Goal: Task Accomplishment & Management: Manage account settings

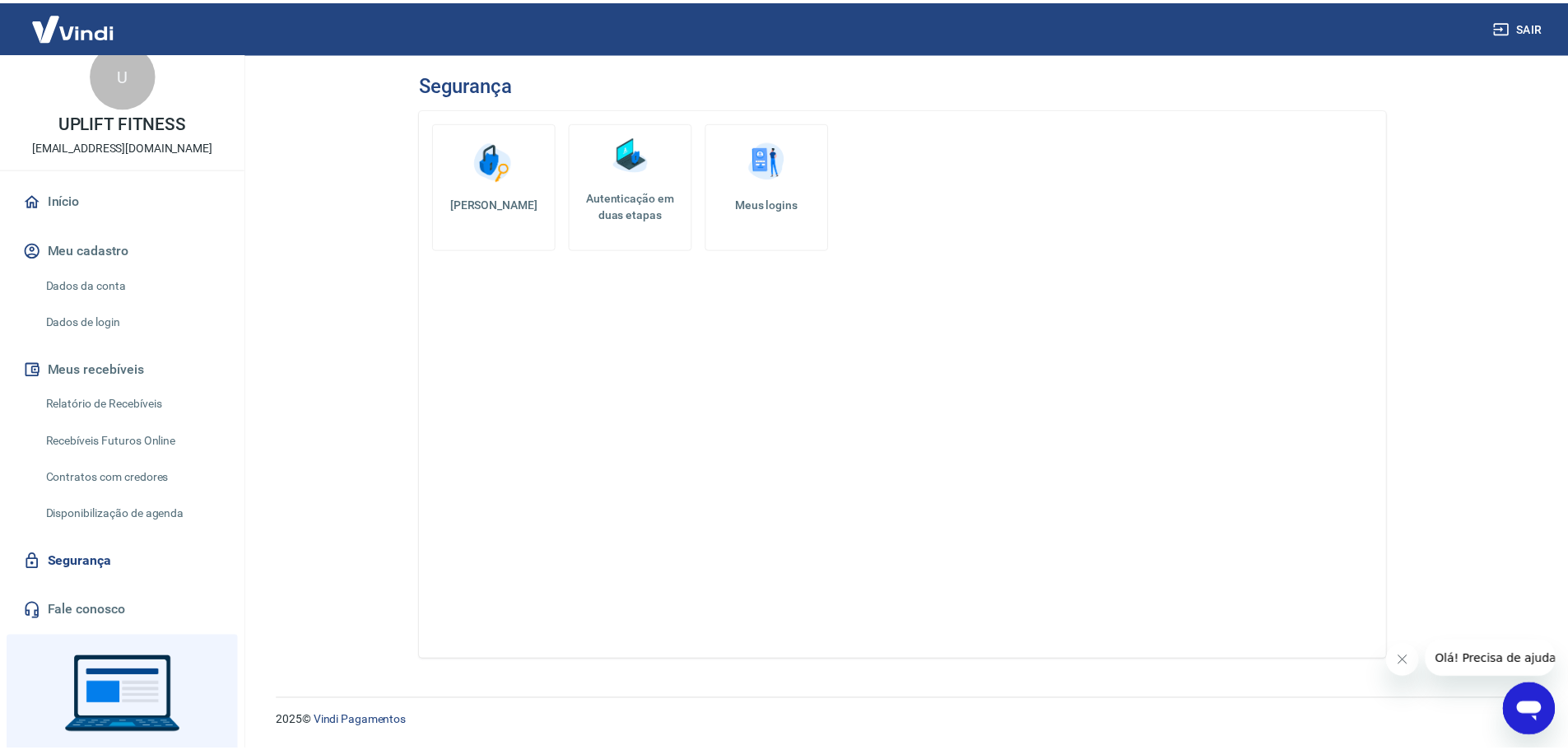
scroll to position [21, 0]
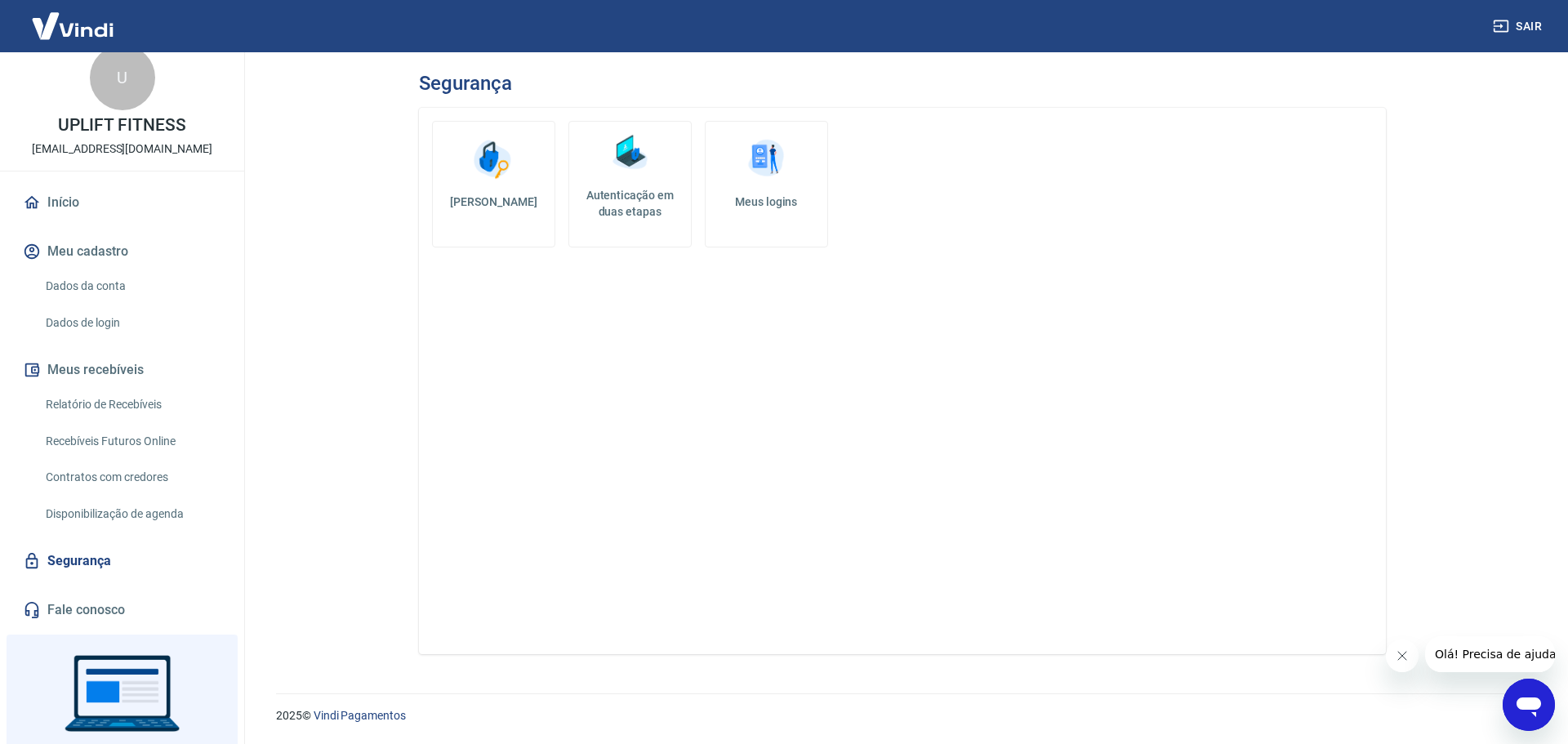
click at [153, 280] on link "Dados da conta" at bounding box center [132, 286] width 185 height 34
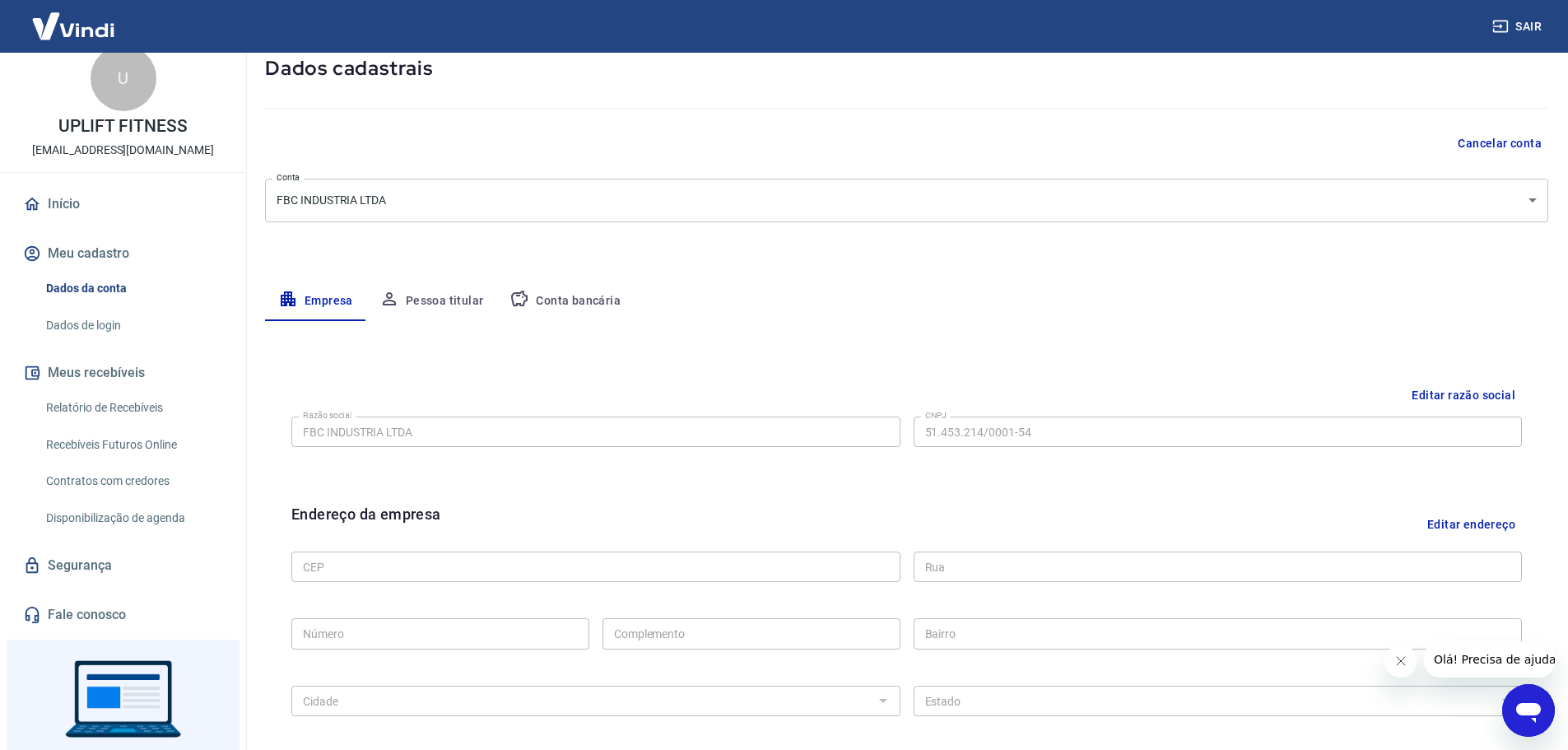
scroll to position [82, 0]
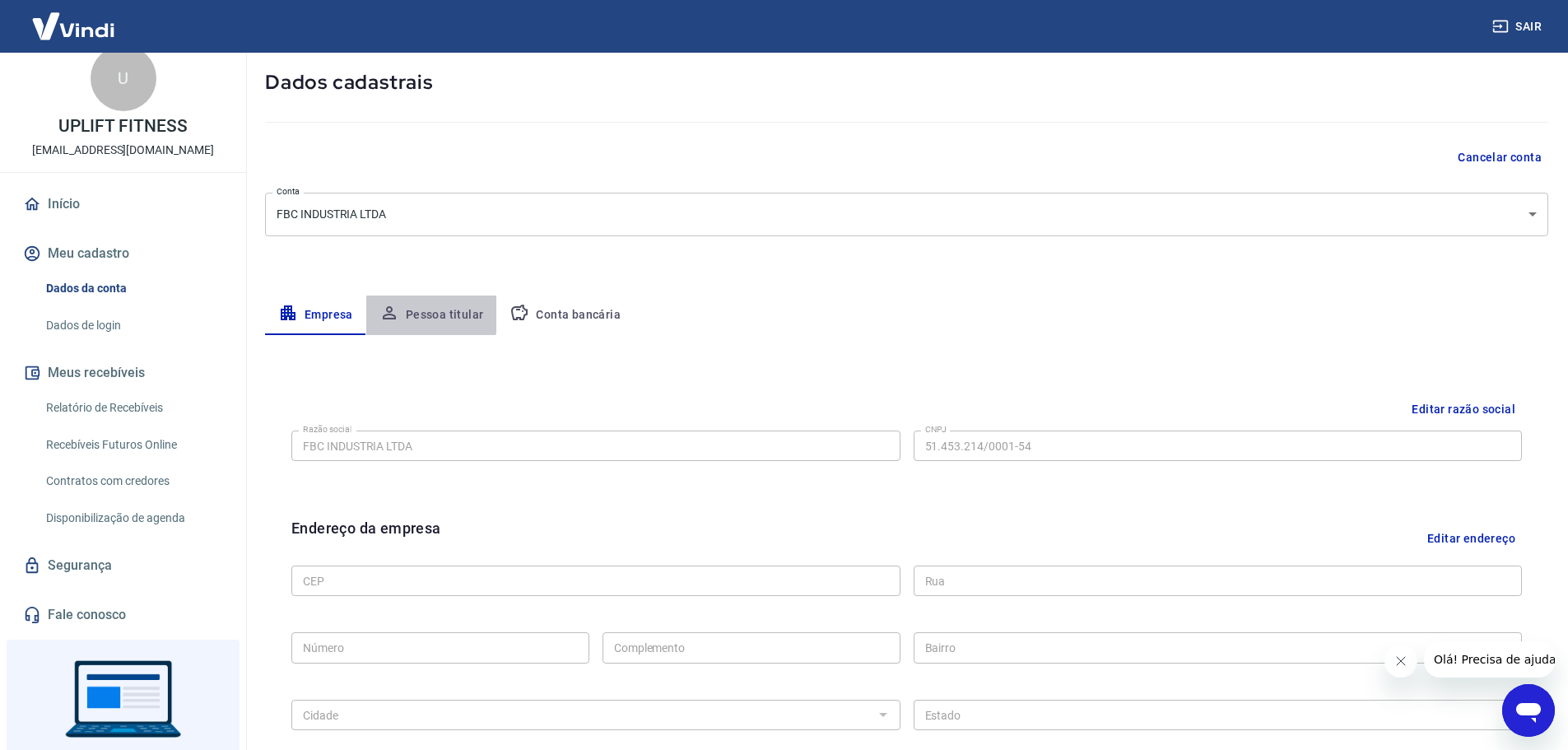
click at [423, 314] on button "Pessoa titular" at bounding box center [432, 315] width 131 height 39
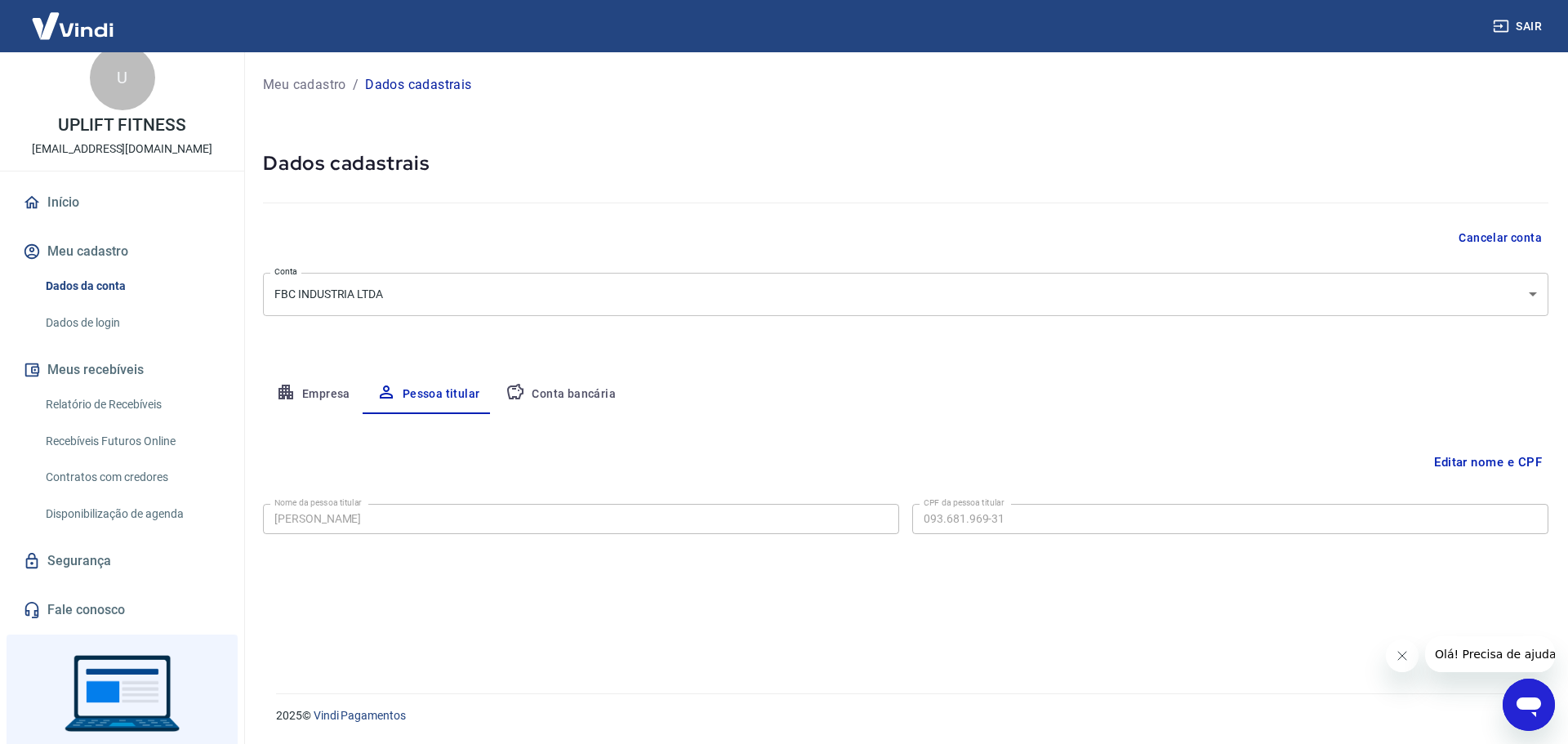
click at [519, 397] on icon "button" at bounding box center [515, 392] width 20 height 20
select select "1"
click at [303, 396] on button "Empresa" at bounding box center [313, 394] width 101 height 39
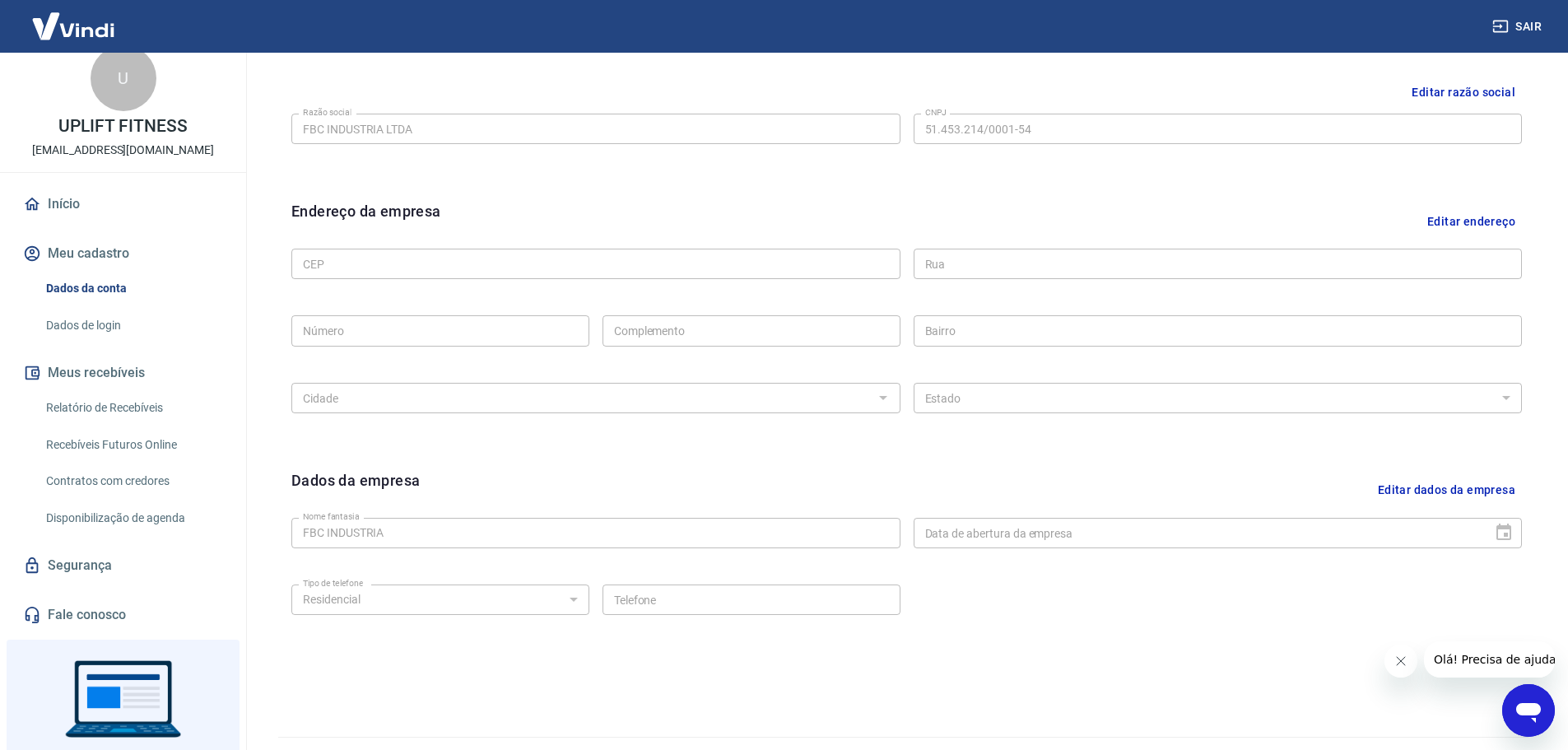
scroll to position [412, 0]
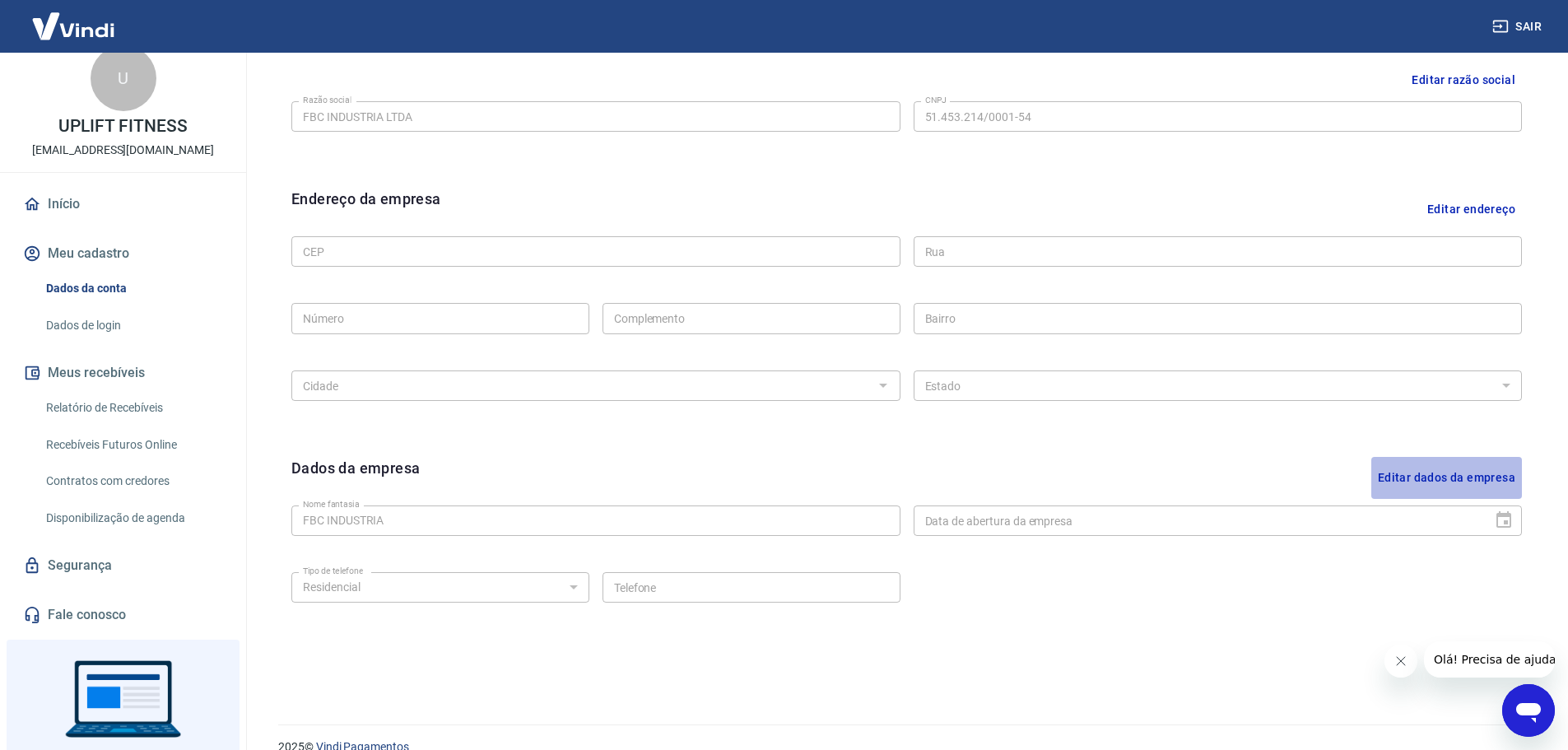
click at [1453, 473] on button "Editar dados da empresa" at bounding box center [1446, 478] width 151 height 42
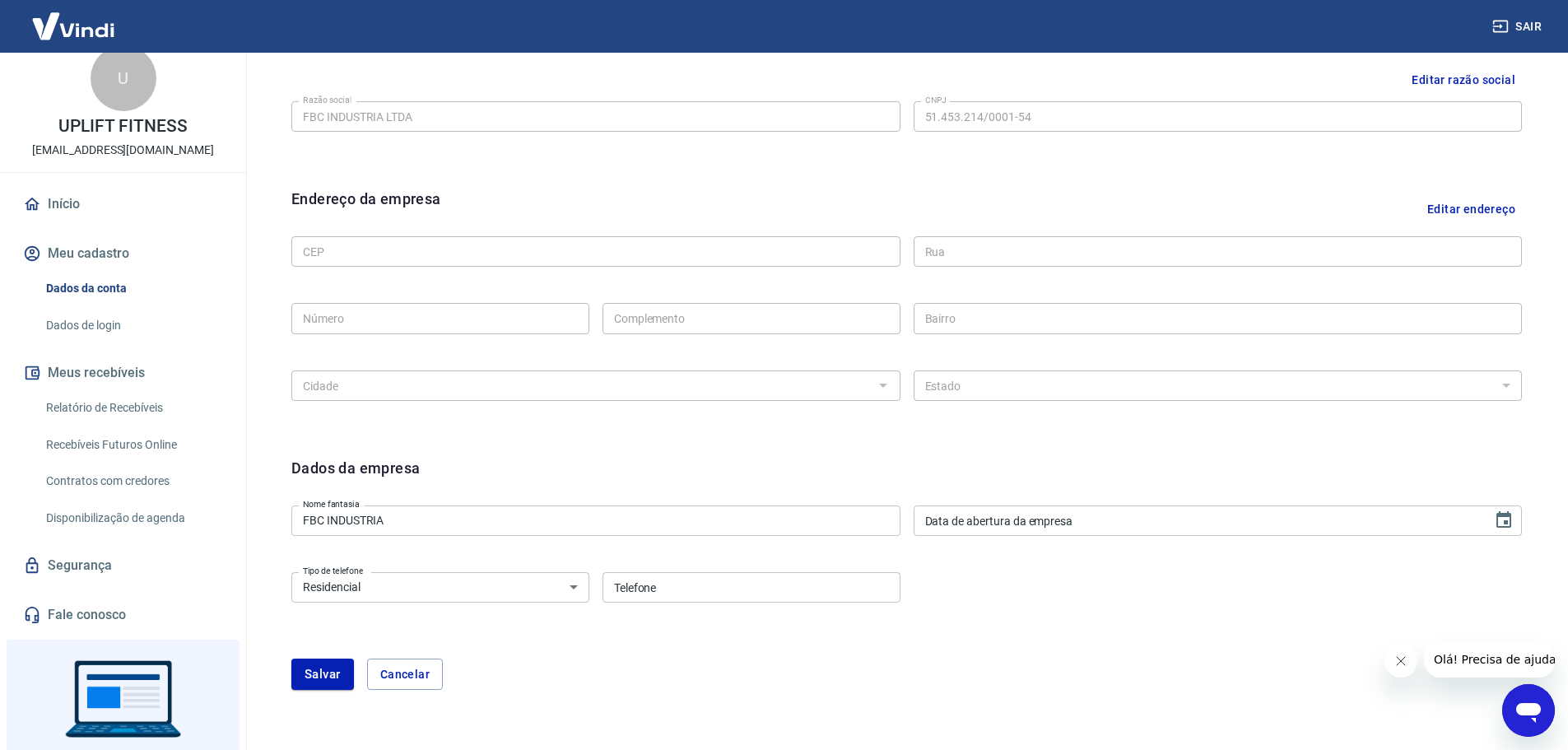
click at [703, 578] on input "Telefone" at bounding box center [752, 587] width 298 height 30
click at [563, 588] on select "Residencial Comercial" at bounding box center [441, 587] width 298 height 30
select select "business"
click at [292, 573] on select "Residencial Comercial" at bounding box center [441, 587] width 298 height 30
click at [690, 574] on input "Telefone" at bounding box center [752, 587] width 298 height 30
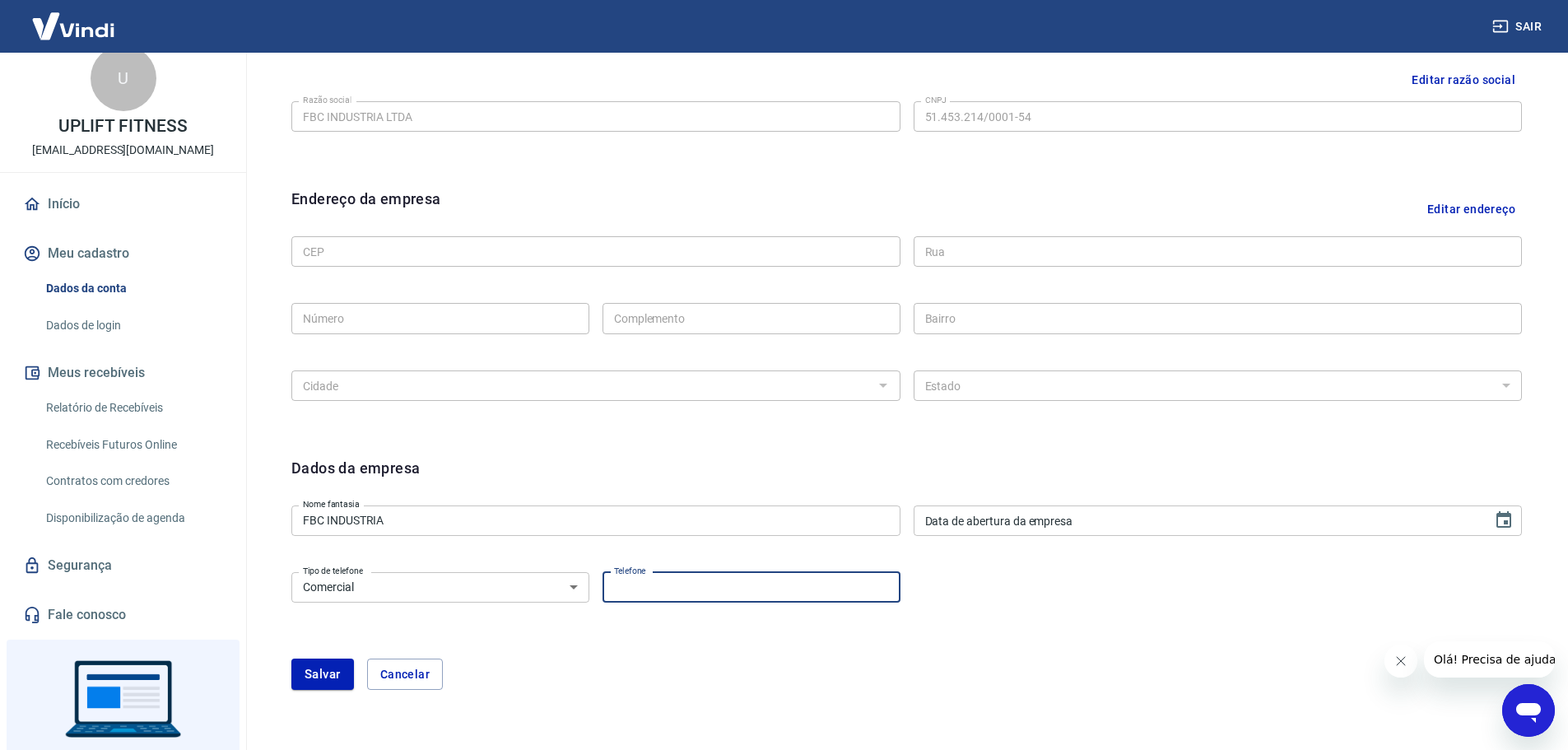
click at [959, 680] on div "Salvar Cancelar" at bounding box center [907, 674] width 1231 height 31
click at [1194, 650] on form "Dados da empresa Nome fantasia FBC INDUSTRIA Nome fantasia Data de abertura da …" at bounding box center [907, 573] width 1231 height 233
click at [727, 581] on input "Telefone" at bounding box center [752, 587] width 298 height 30
paste input "(55) 47330-5758"
click at [638, 589] on input "(55) 47330-5758" at bounding box center [752, 587] width 298 height 30
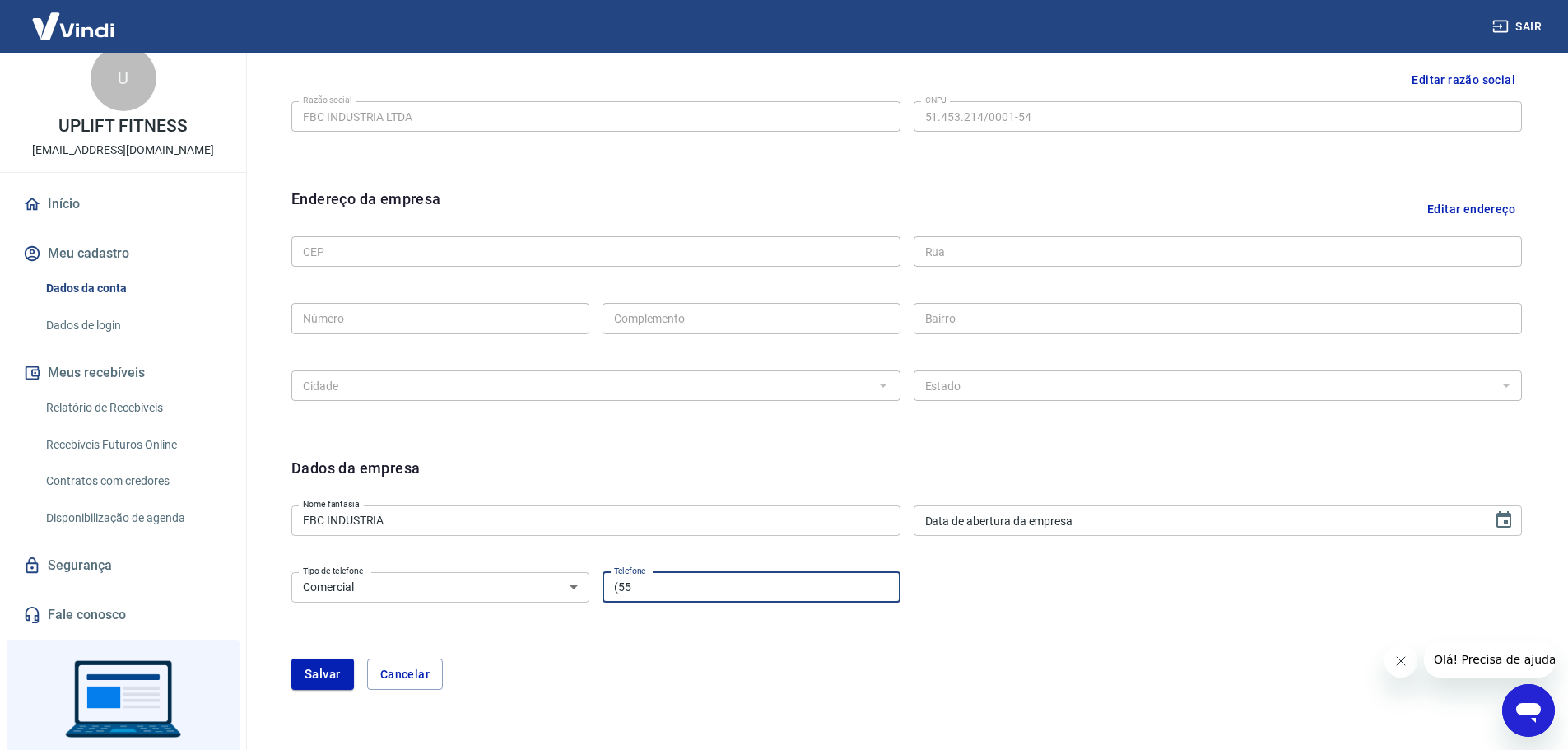
type input "(5"
click at [723, 597] on input "Telefone" at bounding box center [752, 587] width 298 height 30
paste input "(47) 3305-7581"
type input "(47) 3305-7581"
click at [695, 647] on form "Dados da empresa Nome fantasia FBC INDUSTRIA Nome fantasia Data de abertura da …" at bounding box center [907, 573] width 1231 height 233
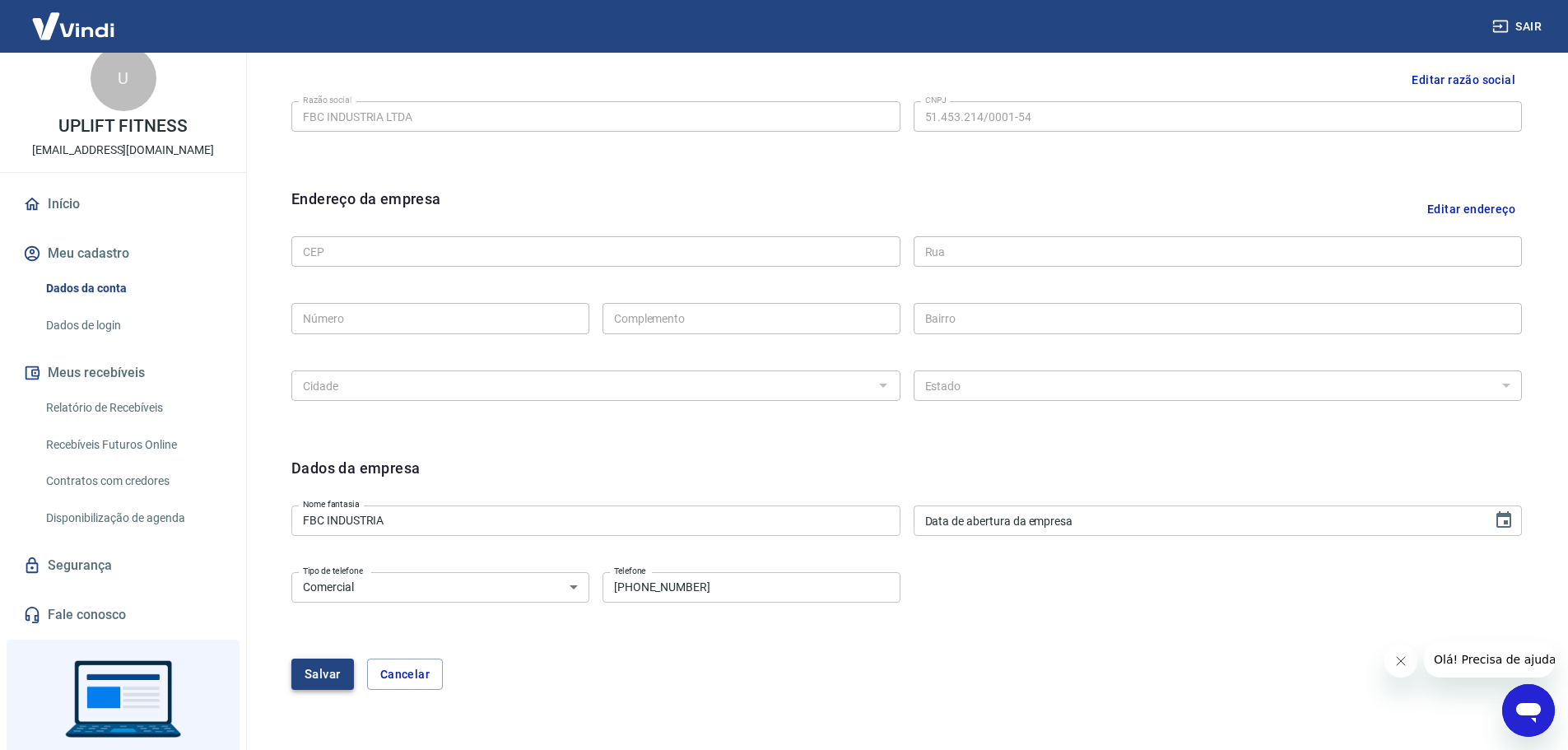
click at [307, 672] on button "Salvar" at bounding box center [323, 674] width 62 height 31
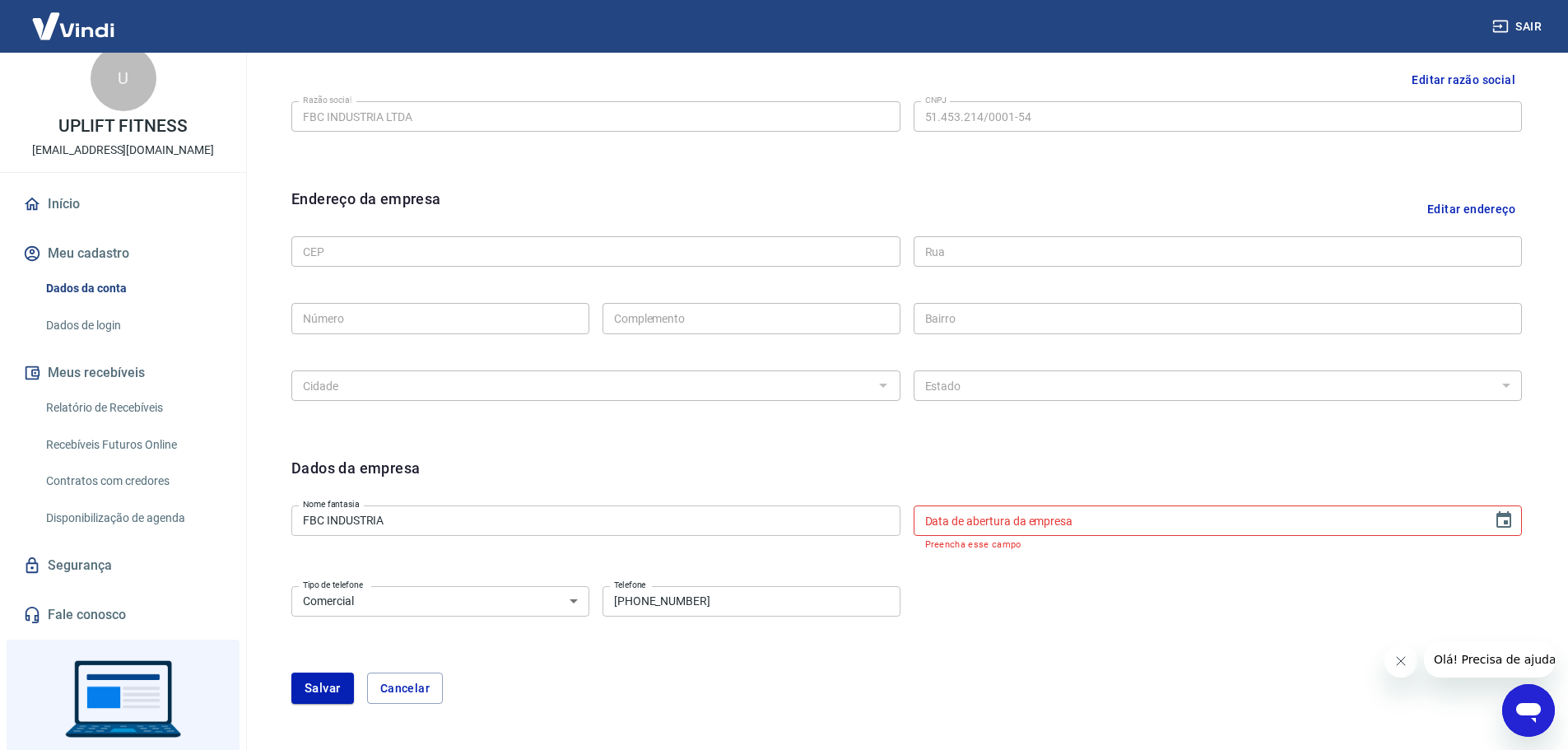
type input "DD/MM/YYYY"
click at [1066, 527] on input "DD/MM/YYYY" at bounding box center [1197, 520] width 568 height 30
click at [400, 690] on button "Cancelar" at bounding box center [404, 688] width 76 height 31
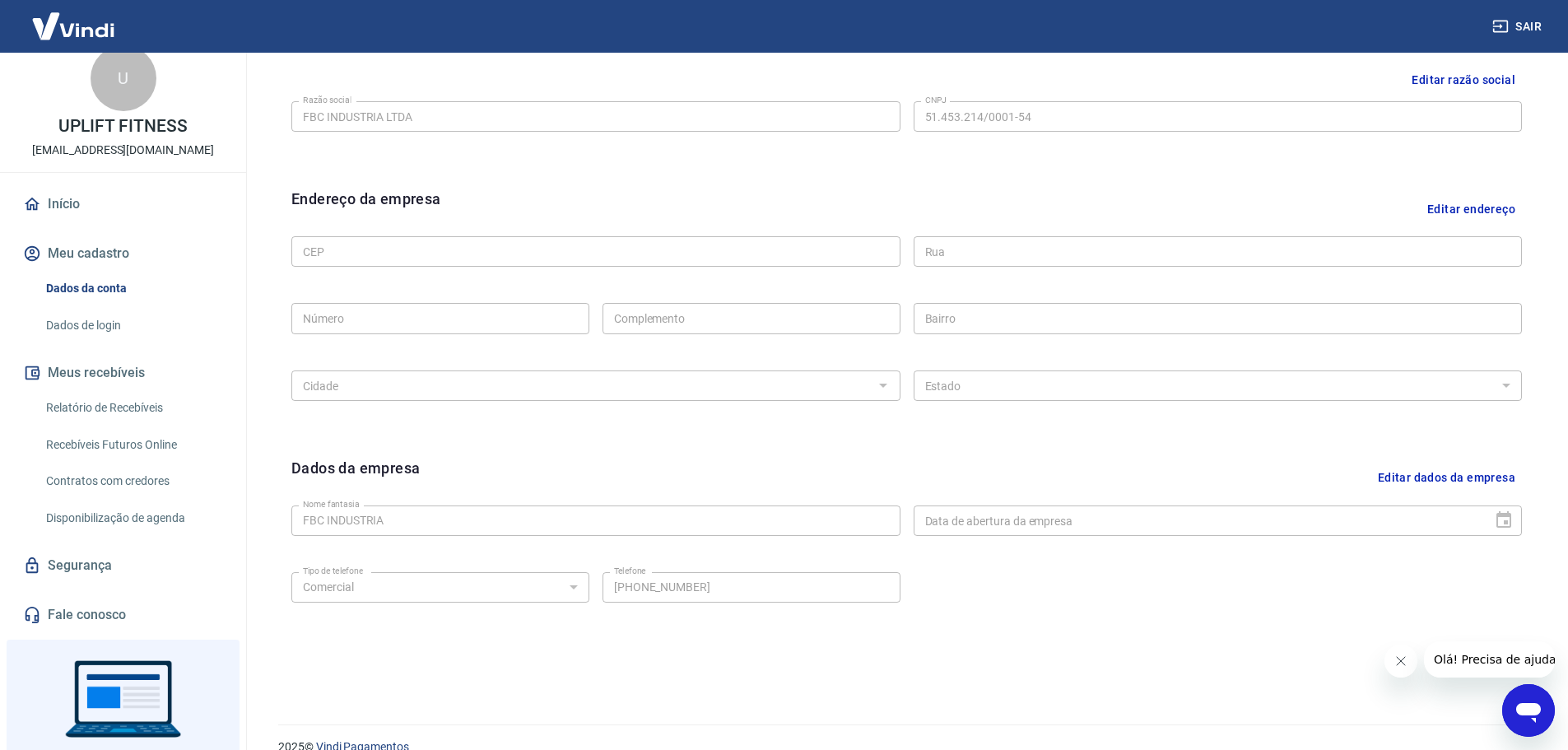
click at [76, 320] on link "Dados de login" at bounding box center [133, 326] width 187 height 34
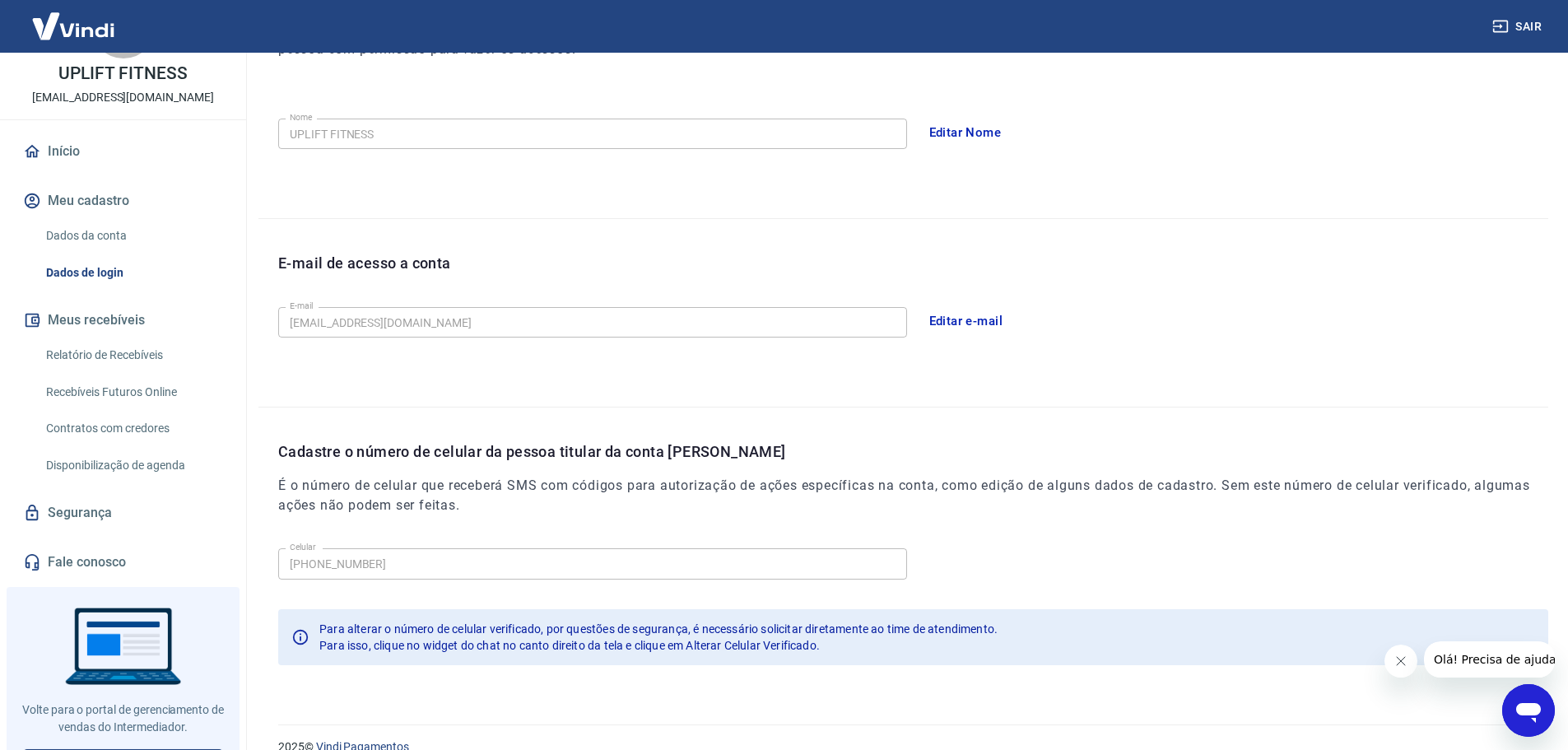
scroll to position [103, 0]
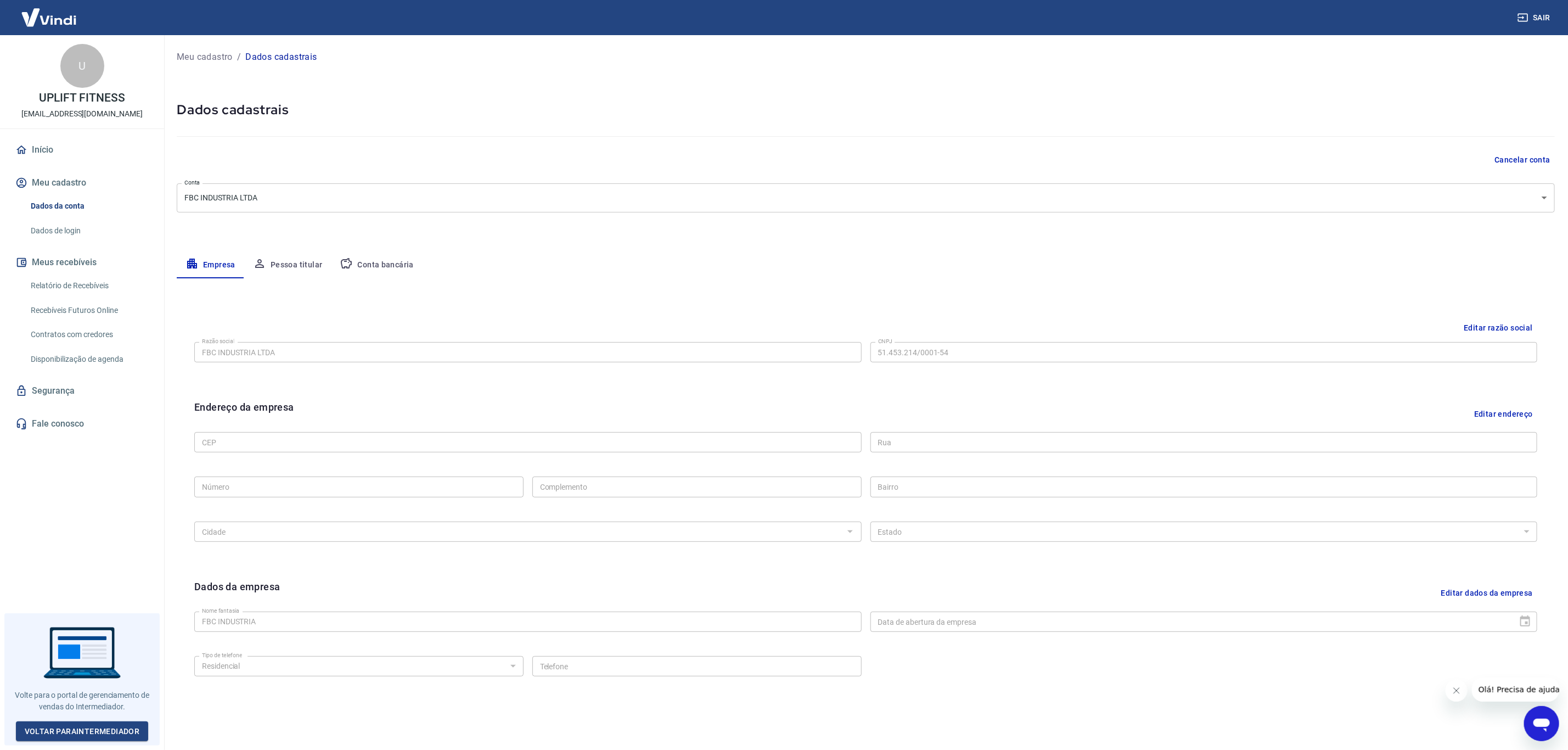
click at [1039, 84] on div "Meu cadastro / Dados cadastrais Dados cadastrais Cancelar conta Conta FBC INDUS…" at bounding box center [865, 390] width 1404 height 709
